Goal: Task Accomplishment & Management: Manage account settings

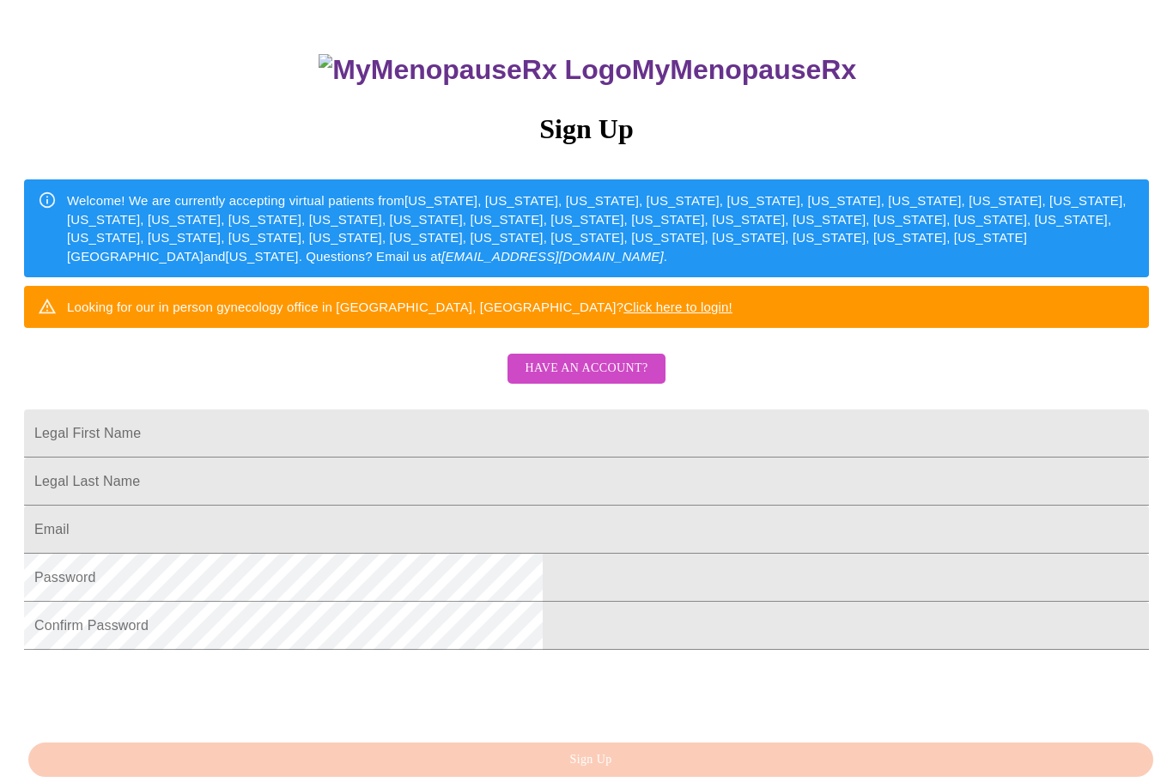
click at [604, 379] on span "Have an account?" at bounding box center [586, 368] width 123 height 21
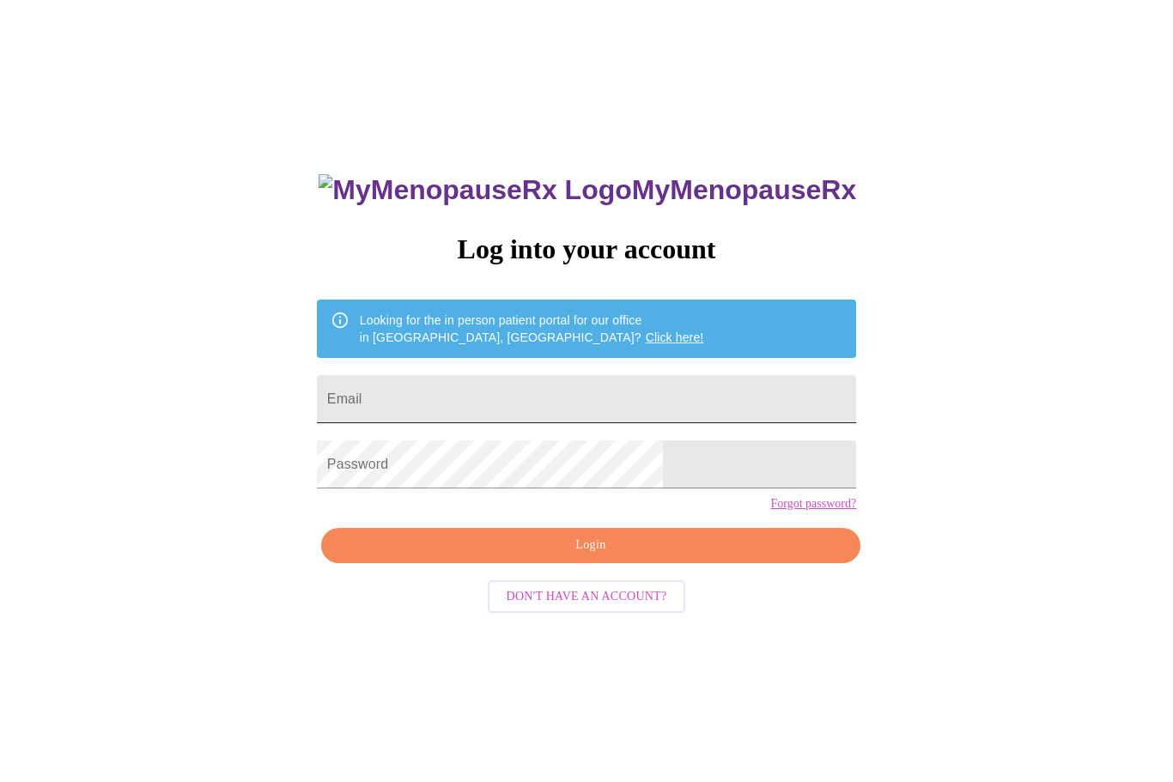
click at [630, 403] on input "Email" at bounding box center [586, 399] width 539 height 48
type input "[EMAIL_ADDRESS][DOMAIN_NAME]"
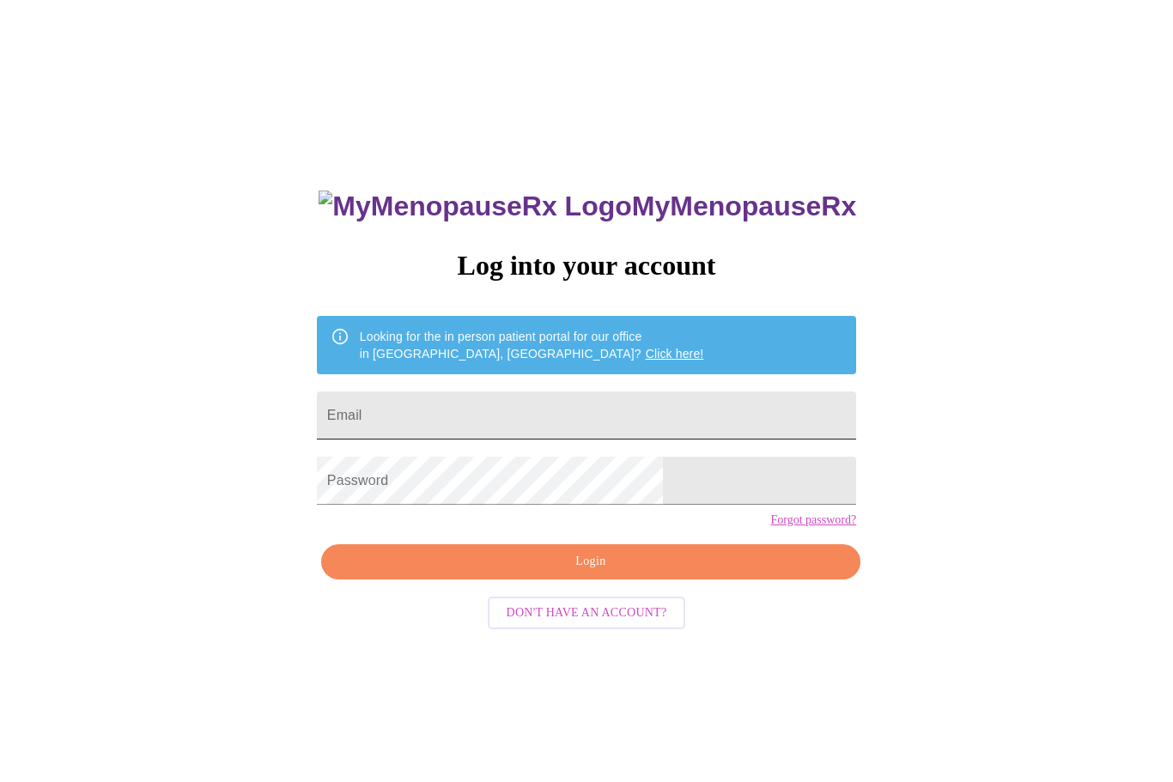
click at [627, 419] on input "Email" at bounding box center [586, 415] width 539 height 48
click at [624, 420] on input "Email" at bounding box center [586, 415] width 539 height 48
type input "[EMAIL_ADDRESS][DOMAIN_NAME]"
click at [612, 573] on span "Login" at bounding box center [591, 561] width 500 height 21
